Goal: Information Seeking & Learning: Learn about a topic

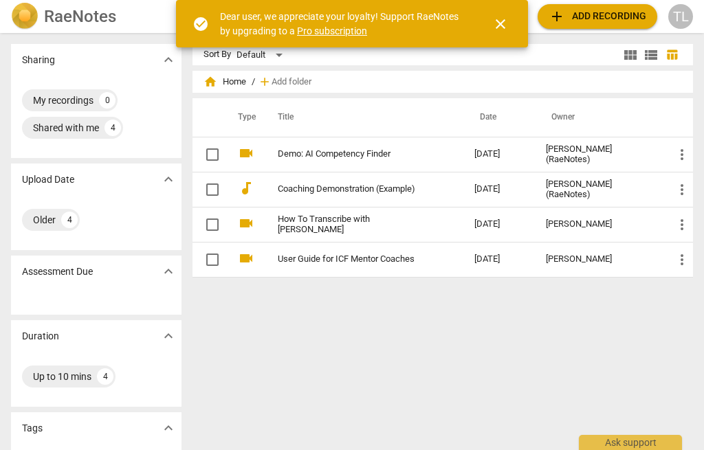
click at [502, 25] on span "close" at bounding box center [500, 24] width 16 height 16
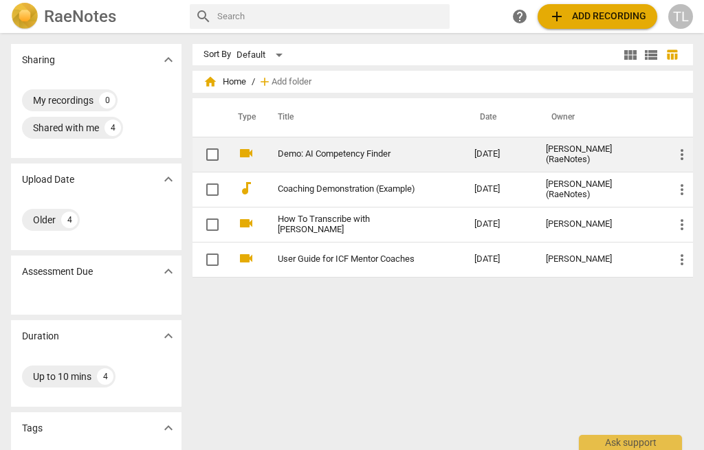
click at [365, 157] on link "Demo: AI Competency Finder" at bounding box center [351, 154] width 147 height 10
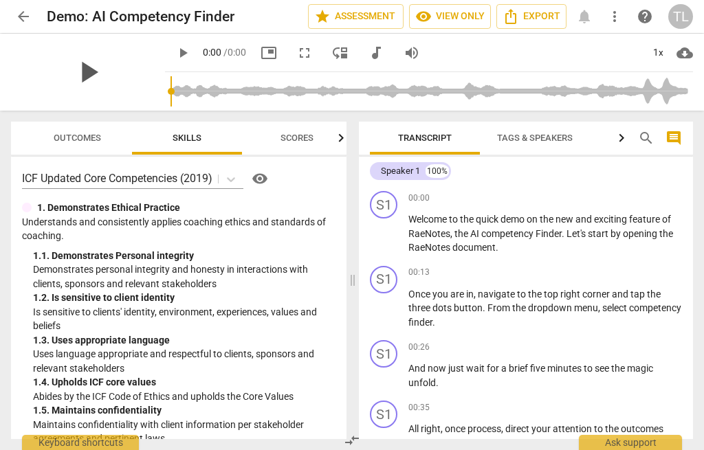
click at [93, 69] on span "play_arrow" at bounding box center [88, 72] width 36 height 36
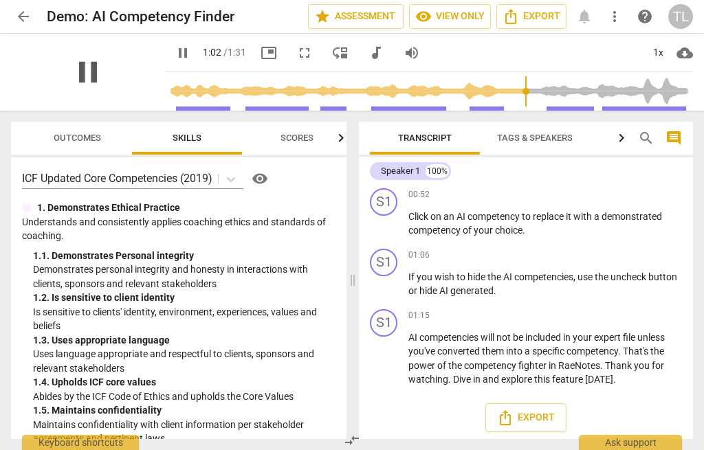
scroll to position [287, 0]
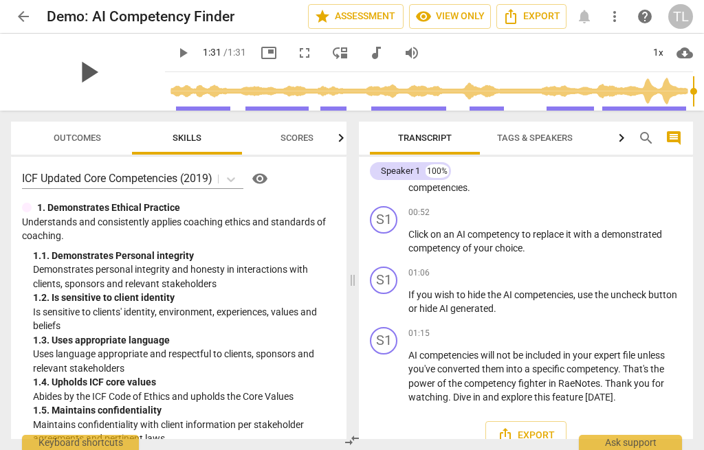
type input "91"
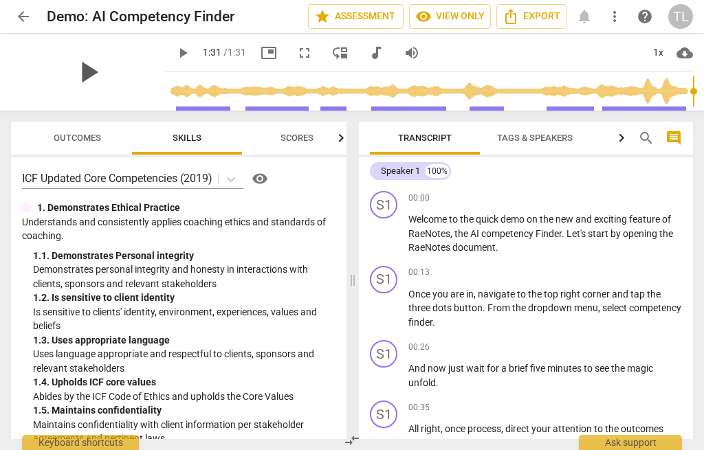
scroll to position [0, 0]
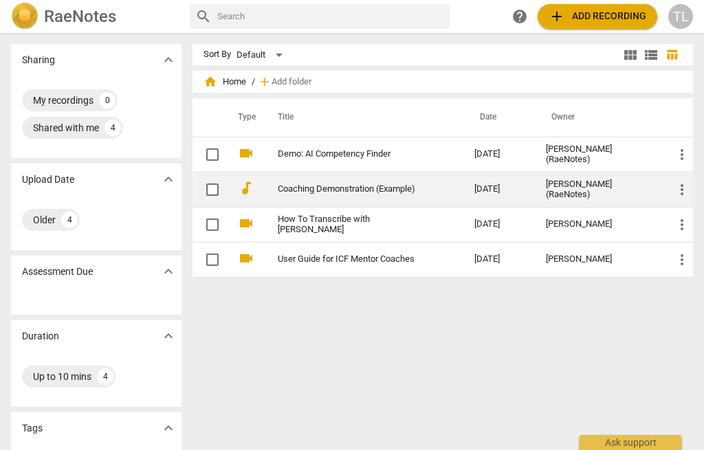
click at [385, 194] on link "Coaching Demonstration (Example)" at bounding box center [351, 189] width 147 height 10
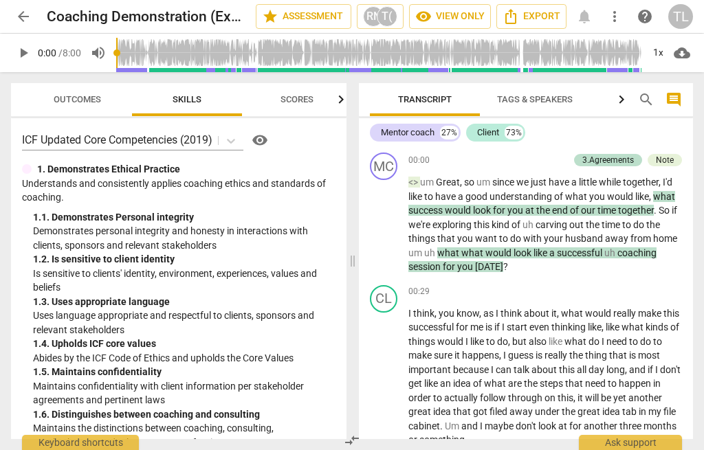
click at [23, 48] on span "play_arrow" at bounding box center [23, 53] width 16 height 16
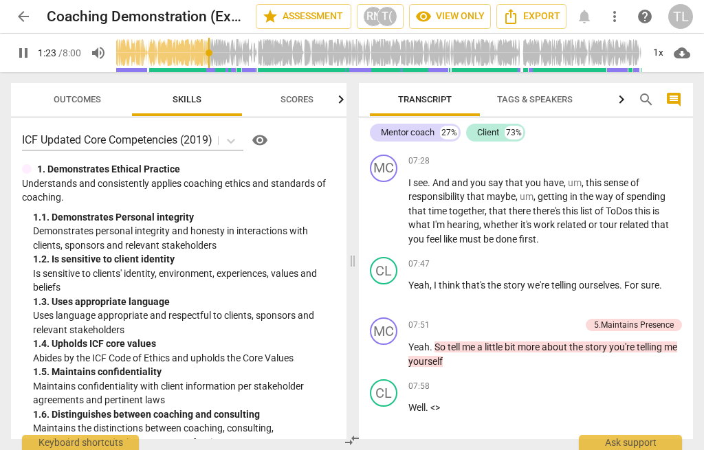
scroll to position [2377, 0]
click at [436, 259] on div "07:47 keyboard_arrow_right Yeah , I think that's the story we're telling oursel…" at bounding box center [544, 282] width 273 height 49
click at [411, 280] on span "Yeah" at bounding box center [418, 285] width 21 height 11
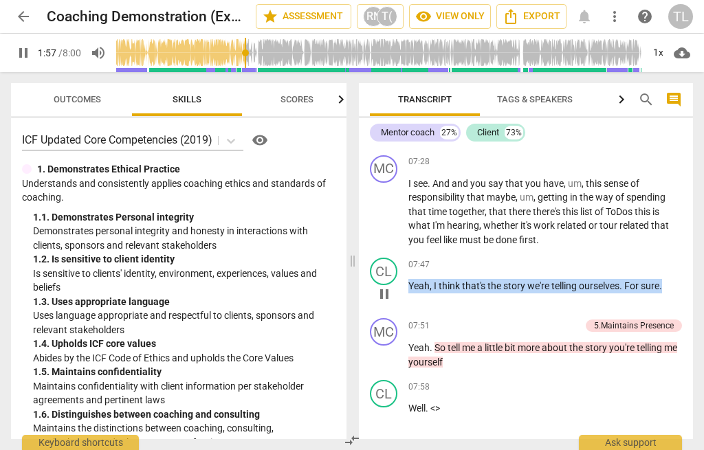
click at [662, 258] on div "07:47 keyboard_arrow_right" at bounding box center [544, 265] width 273 height 14
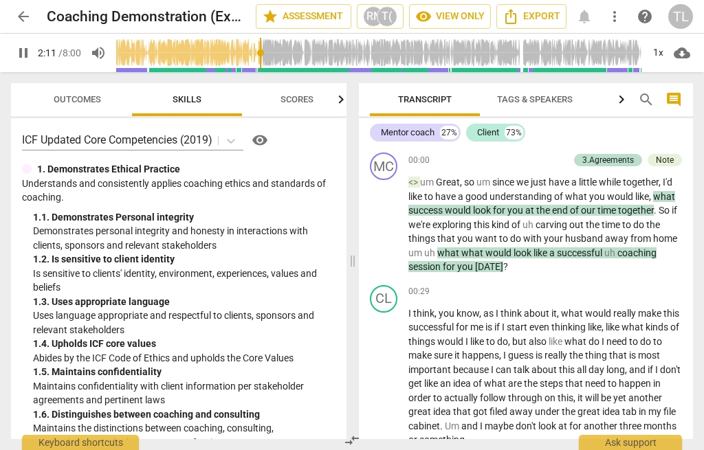
scroll to position [0, 0]
click at [678, 100] on span "comment" at bounding box center [673, 99] width 16 height 16
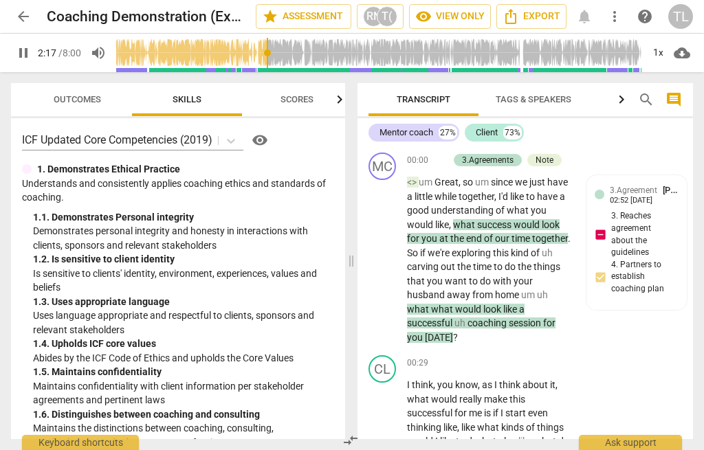
click at [677, 98] on span "comment" at bounding box center [673, 99] width 16 height 16
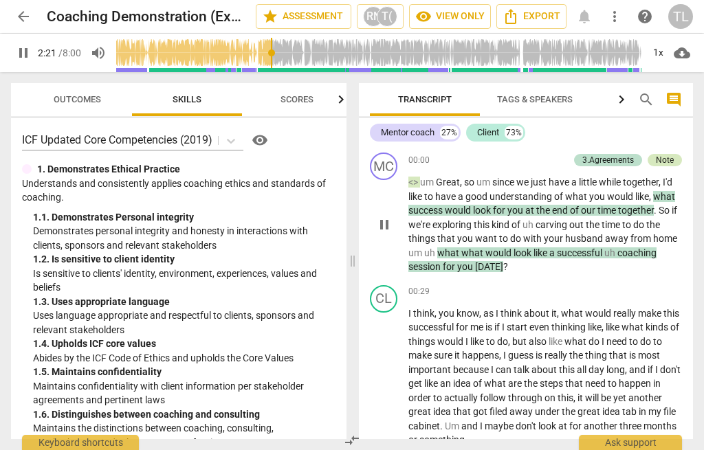
click at [671, 159] on div "Note" at bounding box center [665, 160] width 18 height 12
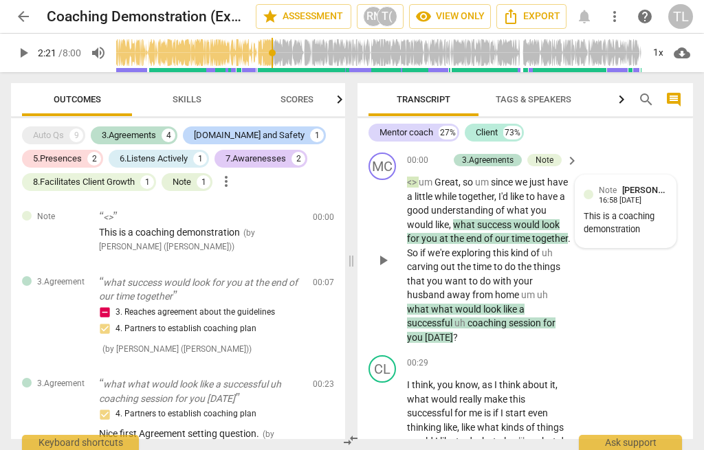
click at [591, 194] on div at bounding box center [588, 195] width 10 height 10
click at [23, 56] on span "play_arrow" at bounding box center [23, 53] width 16 height 16
click at [576, 359] on span "keyboard_arrow_right" at bounding box center [571, 363] width 16 height 16
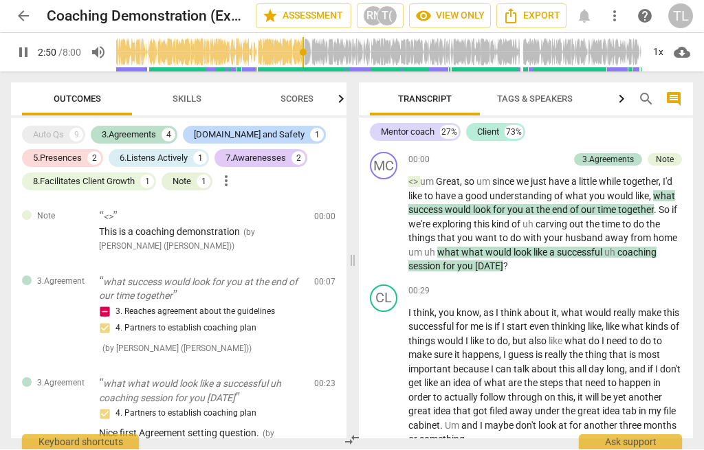
click at [194, 98] on span "Skills" at bounding box center [186, 99] width 29 height 10
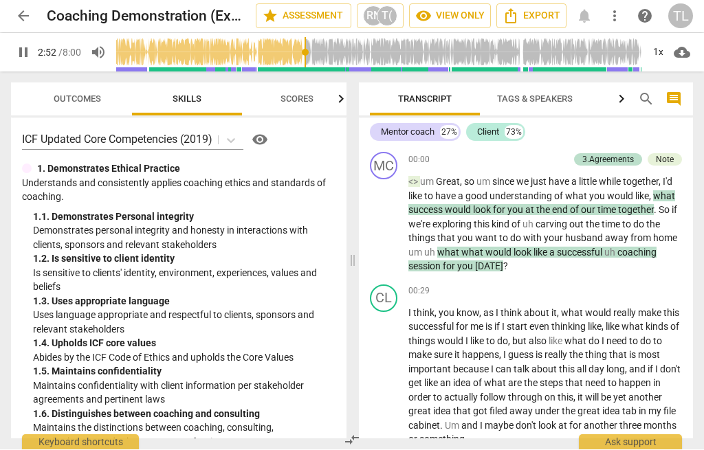
click at [311, 95] on span "Scores" at bounding box center [296, 99] width 33 height 10
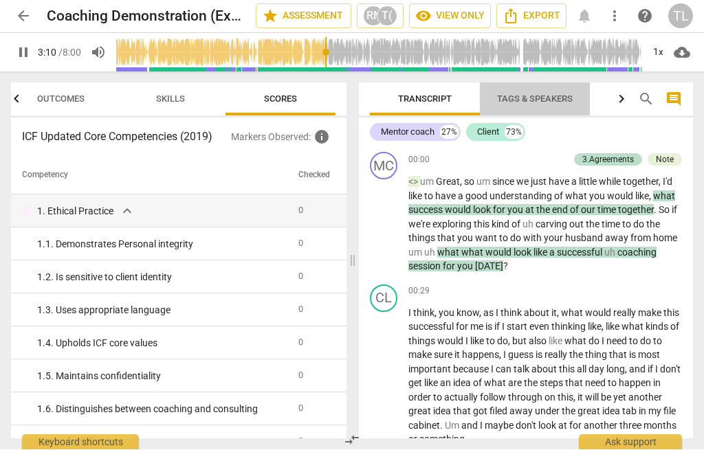
click at [563, 96] on span "Tags & Speakers" at bounding box center [535, 99] width 76 height 10
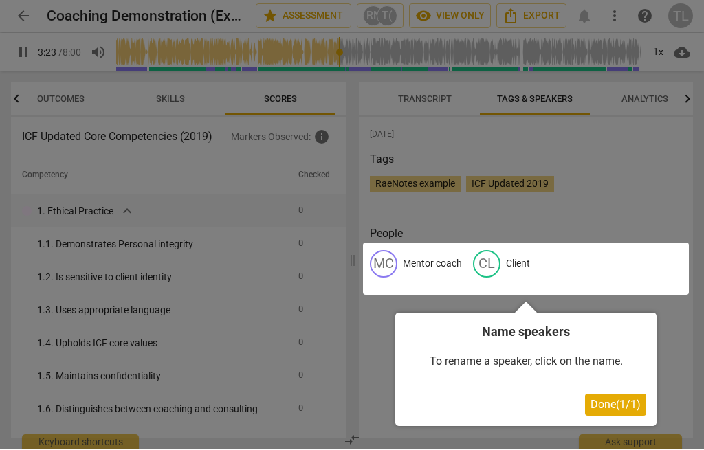
click at [612, 408] on span "Done ( 1 / 1 )" at bounding box center [615, 405] width 50 height 13
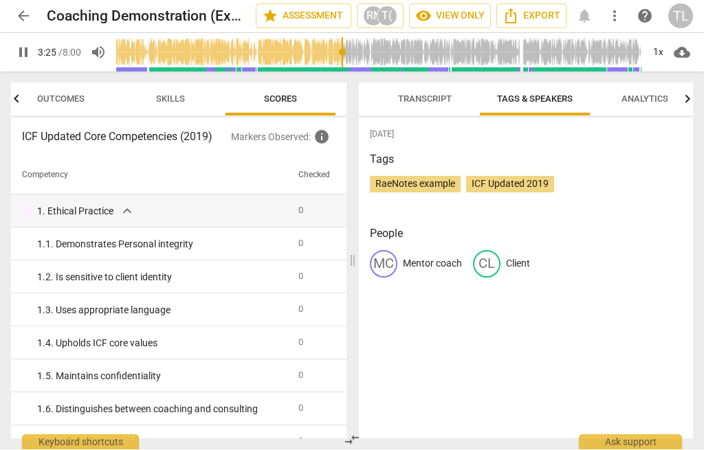
click at [419, 101] on span "Transcript" at bounding box center [425, 99] width 54 height 10
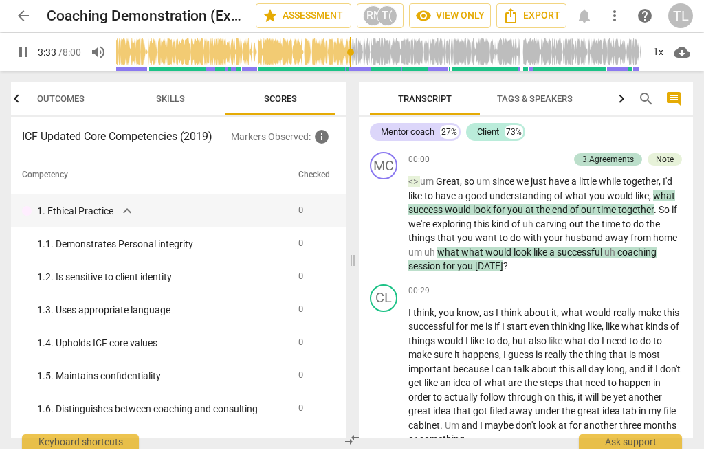
click at [29, 55] on span "pause" at bounding box center [23, 53] width 16 height 16
type input "214"
click at [311, 19] on span "star Assessment" at bounding box center [303, 16] width 83 height 16
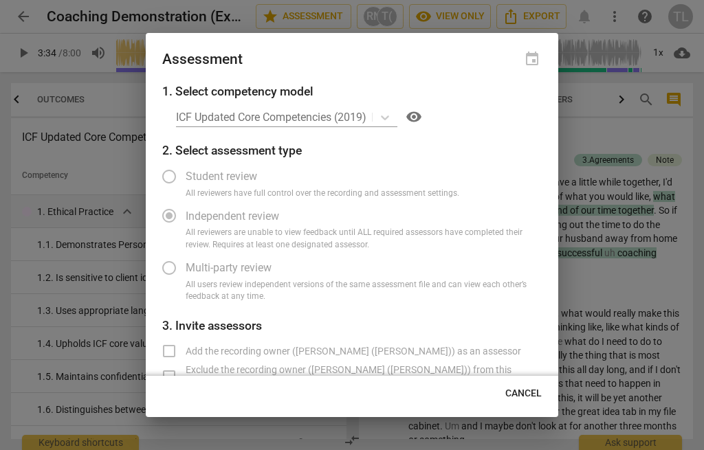
click at [529, 392] on span "Cancel" at bounding box center [523, 394] width 36 height 14
radio input "false"
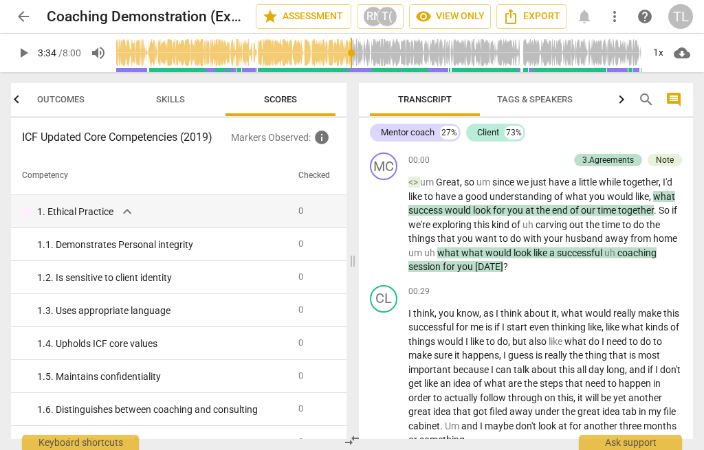
click at [26, 19] on span "arrow_back" at bounding box center [23, 16] width 16 height 16
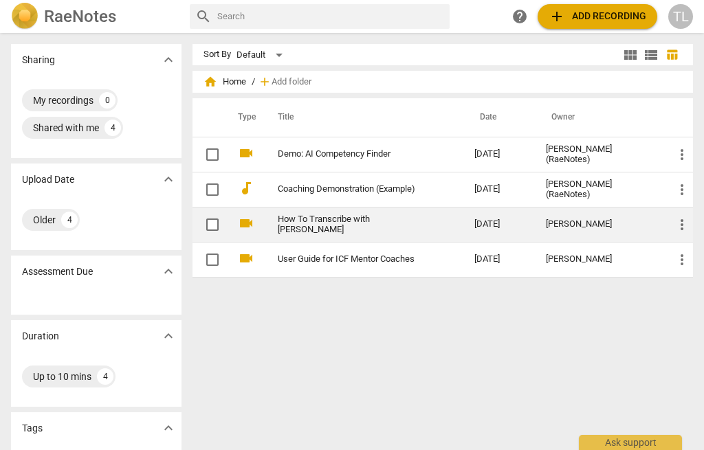
click at [401, 227] on link "How To Transcribe with [PERSON_NAME]" at bounding box center [351, 224] width 147 height 21
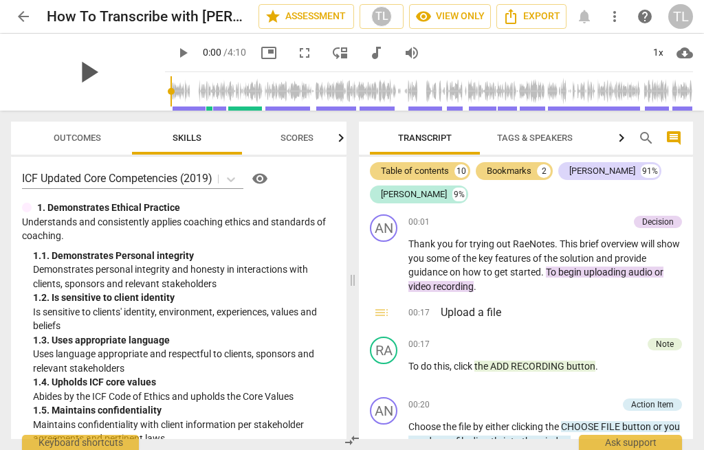
click at [85, 75] on span "play_arrow" at bounding box center [88, 72] width 36 height 36
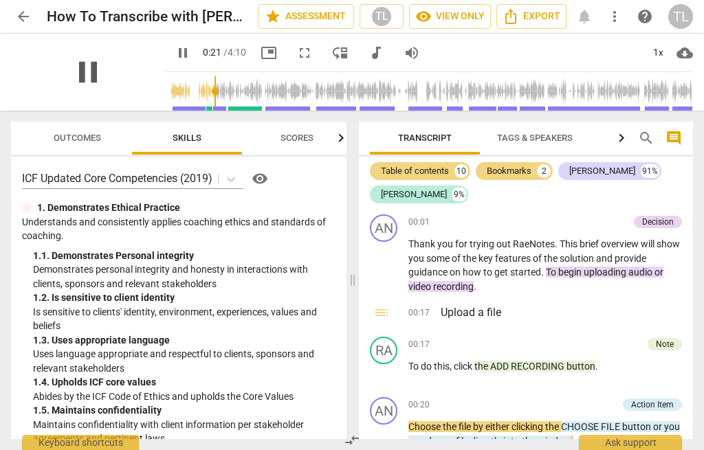
click at [82, 78] on span "pause" at bounding box center [88, 72] width 36 height 36
click at [84, 64] on span "play_arrow" at bounding box center [88, 72] width 36 height 36
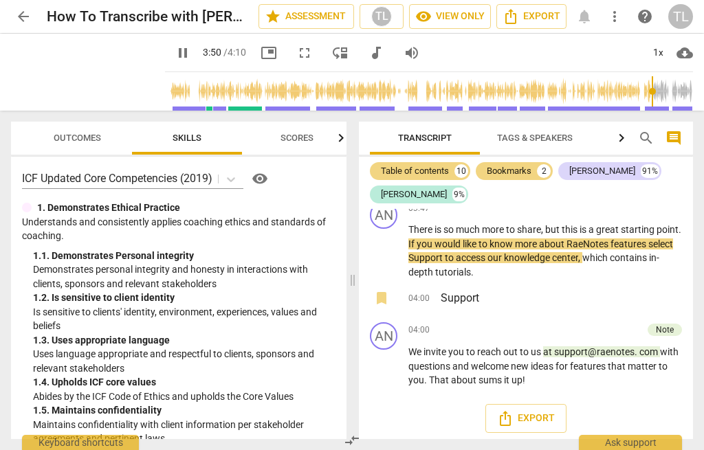
scroll to position [1615, 0]
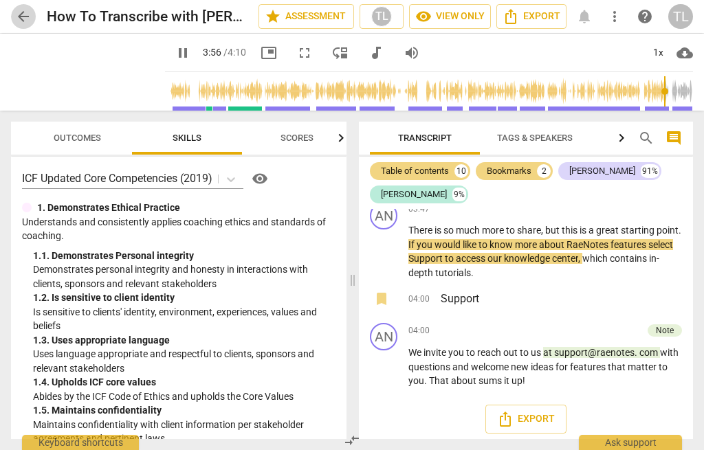
type input "237"
click at [23, 12] on span "arrow_back" at bounding box center [23, 16] width 16 height 16
